Goal: Navigation & Orientation: Find specific page/section

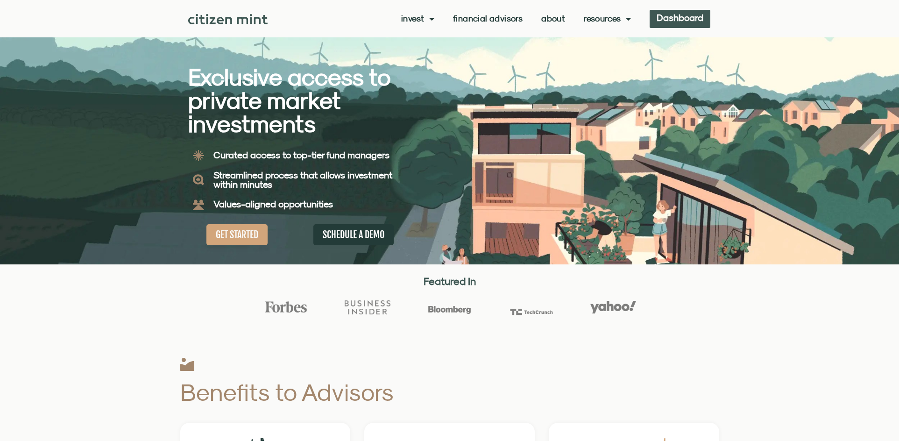
click at [669, 22] on link "Dashboard" at bounding box center [680, 19] width 61 height 18
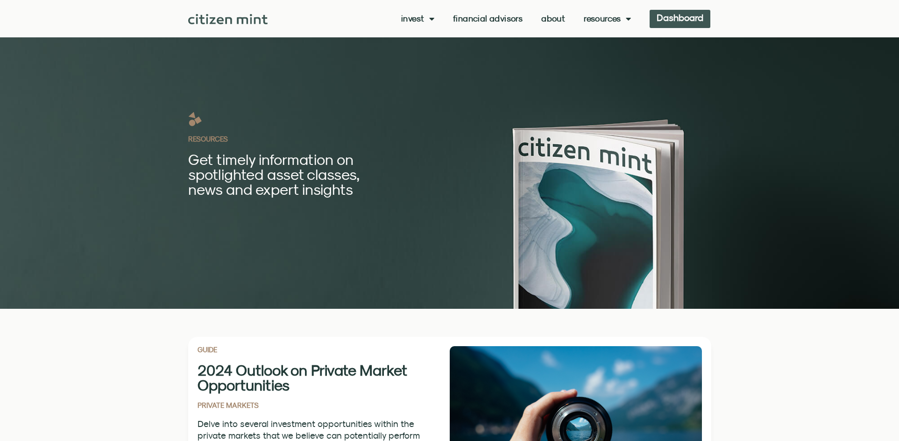
click at [679, 17] on link "Dashboard" at bounding box center [680, 19] width 61 height 18
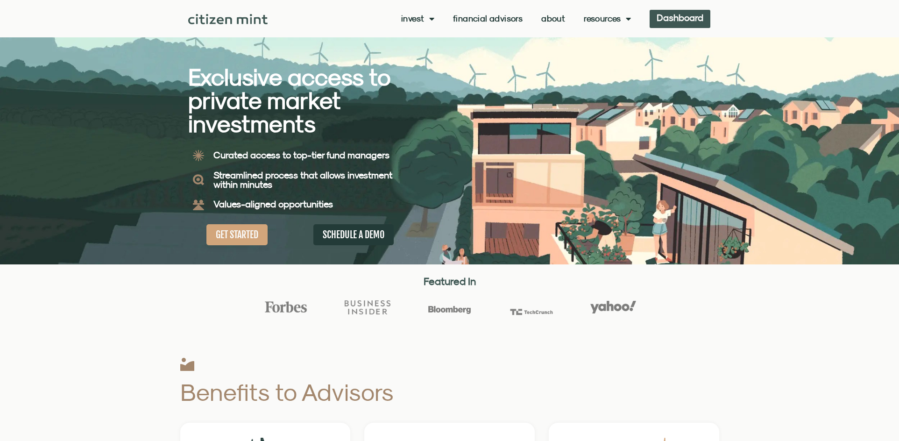
click at [672, 21] on link "Dashboard" at bounding box center [680, 19] width 61 height 18
